Goal: Information Seeking & Learning: Learn about a topic

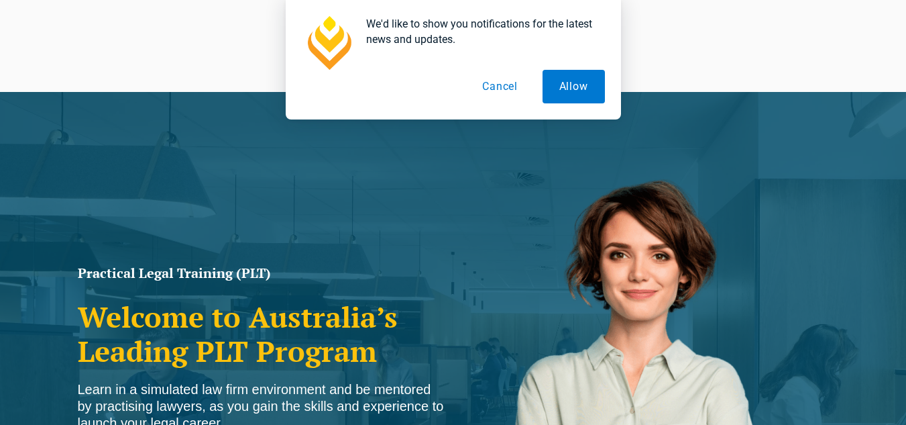
click at [488, 81] on button "Cancel" at bounding box center [500, 87] width 69 height 34
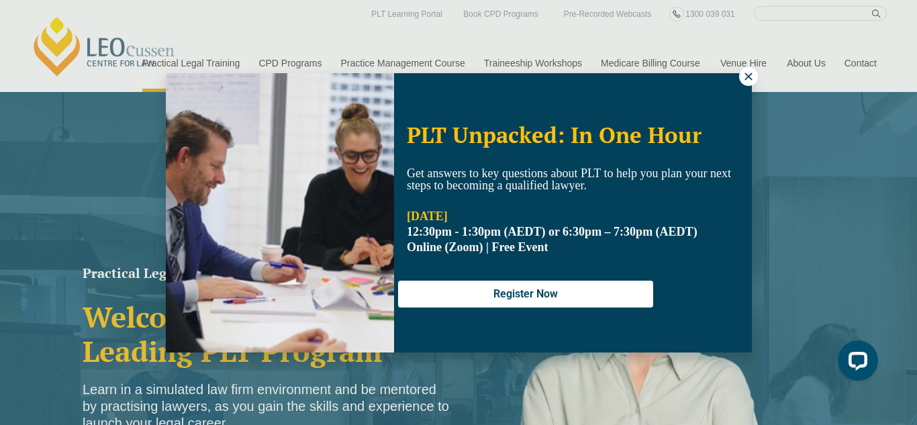
click at [746, 77] on icon at bounding box center [747, 75] width 7 height 7
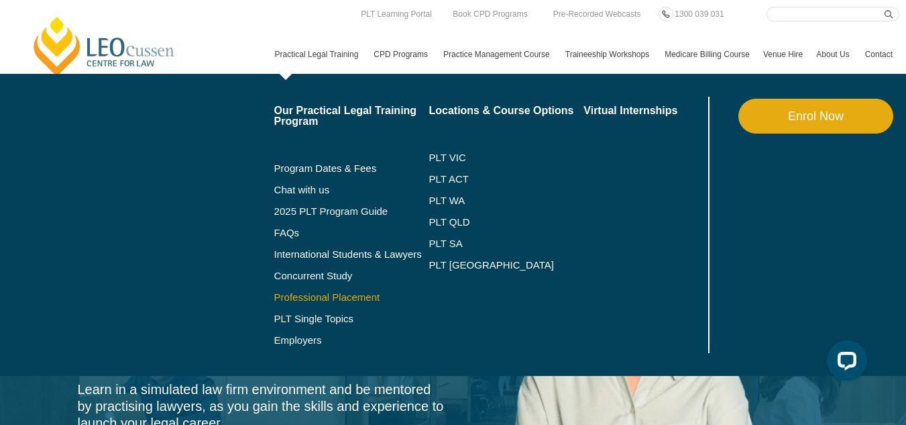
click at [274, 303] on link "Professional Placement" at bounding box center [351, 297] width 155 height 11
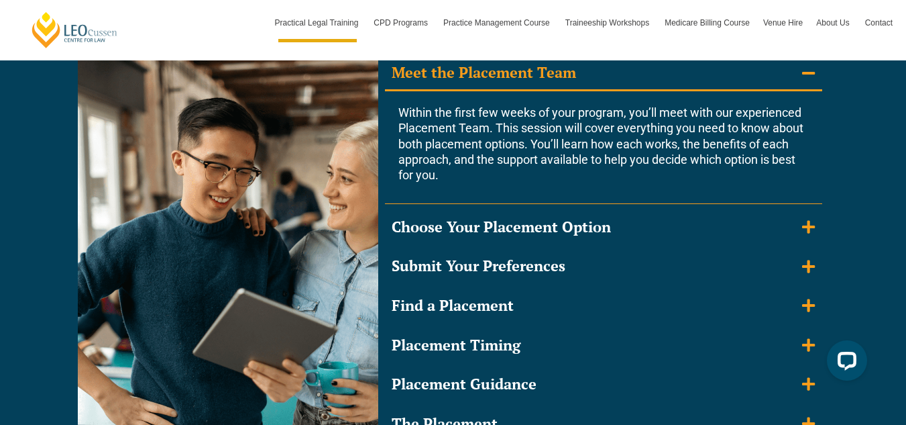
scroll to position [1365, 0]
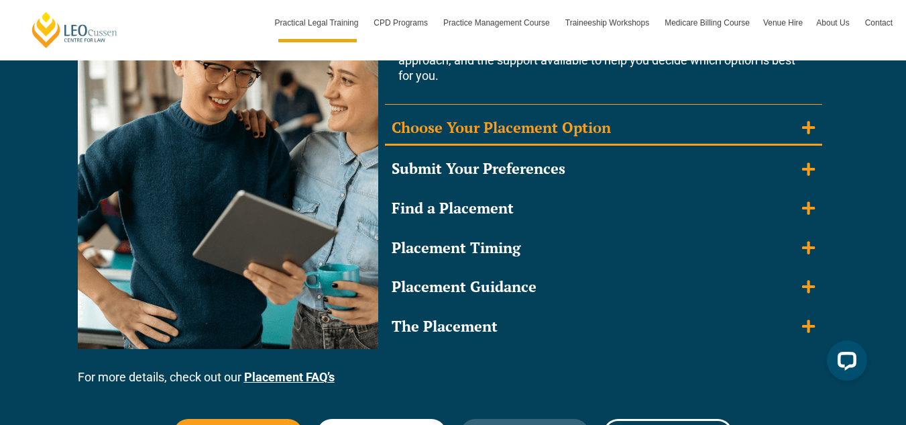
click at [808, 129] on icon "Accordion. Open links with Enter or Space, close with Escape, and navigate with…" at bounding box center [808, 127] width 13 height 13
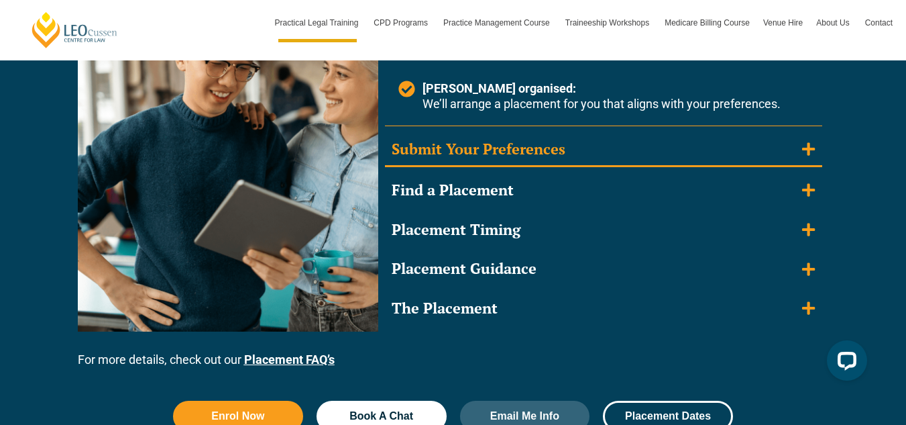
click at [799, 159] on summary "Submit Your Preferences" at bounding box center [603, 150] width 437 height 35
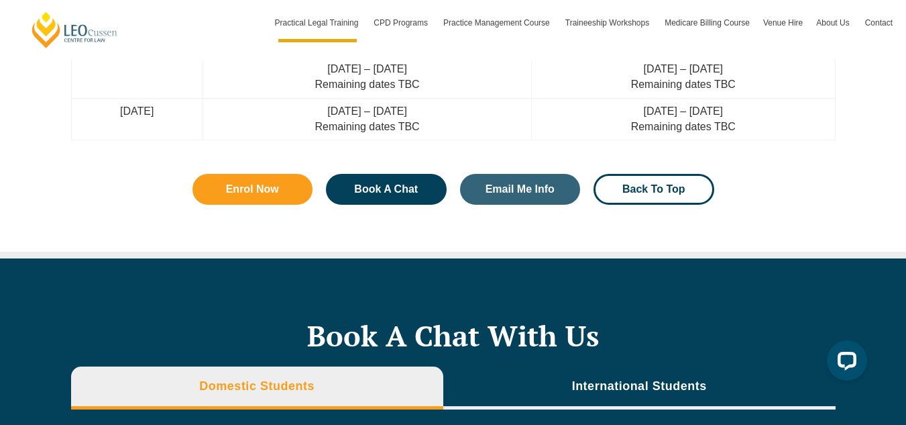
scroll to position [4151, 0]
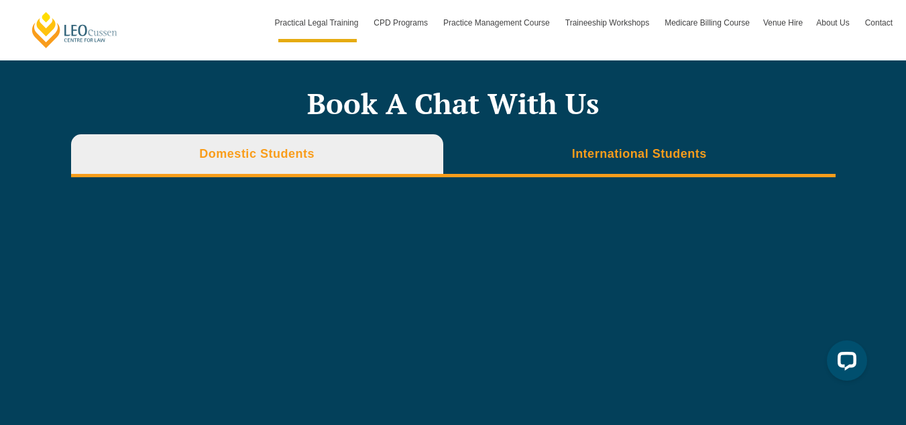
click at [662, 137] on li "International Students" at bounding box center [640, 155] width 393 height 43
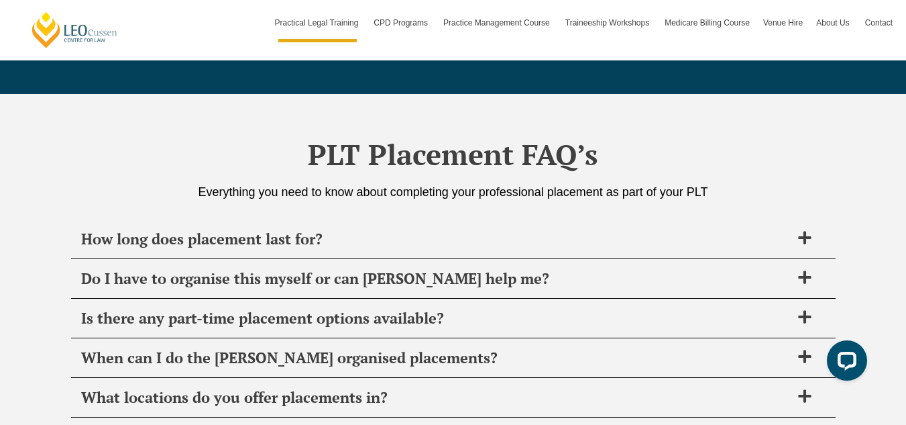
scroll to position [4797, 0]
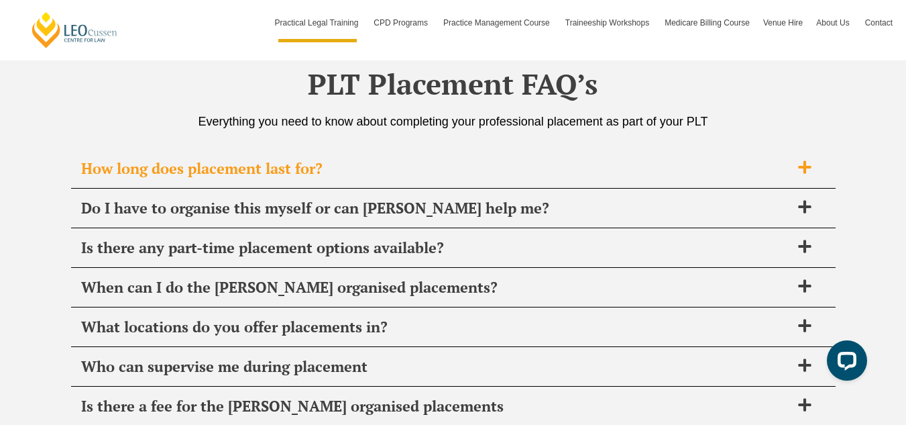
click at [802, 166] on icon at bounding box center [804, 167] width 13 height 13
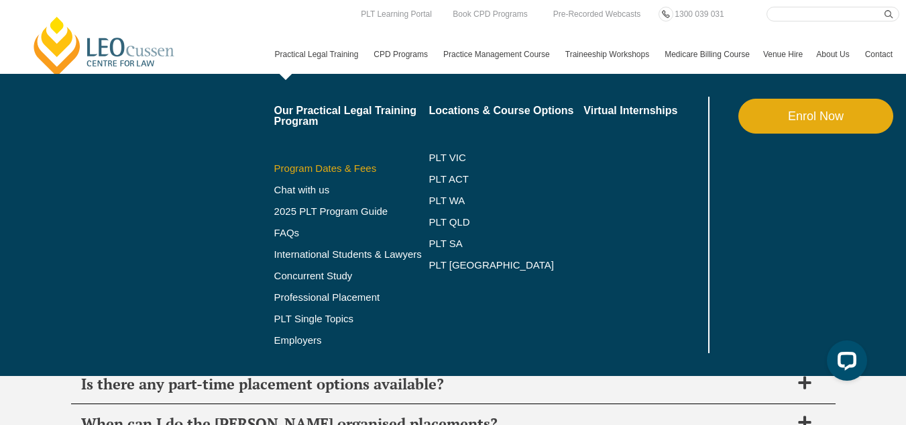
click at [274, 174] on link "Program Dates & Fees" at bounding box center [351, 168] width 155 height 11
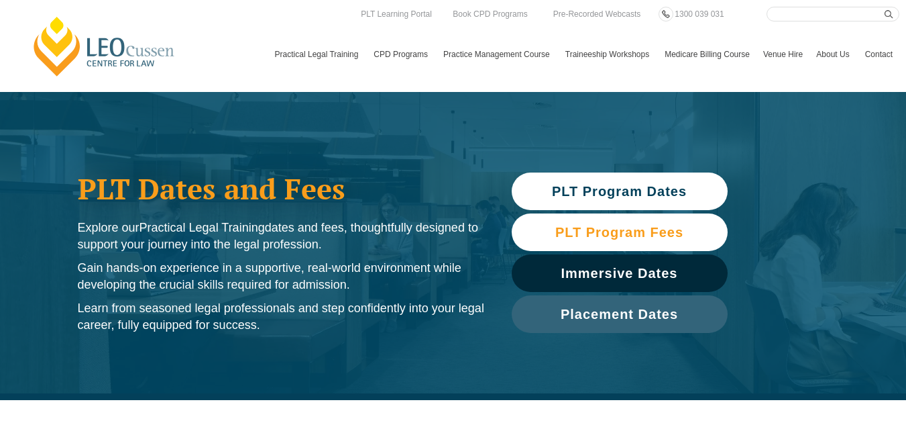
click at [660, 226] on span "PLT Program Fees" at bounding box center [620, 231] width 128 height 13
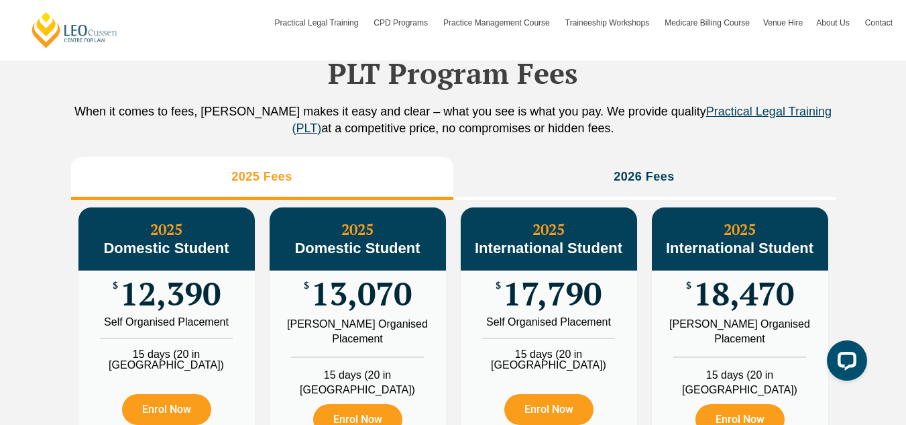
scroll to position [1718, 0]
